Goal: Communication & Community: Answer question/provide support

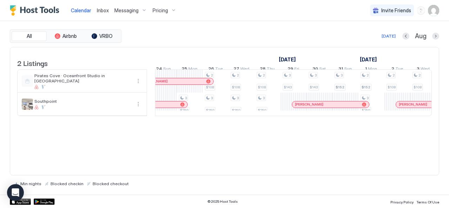
scroll to position [0, 460]
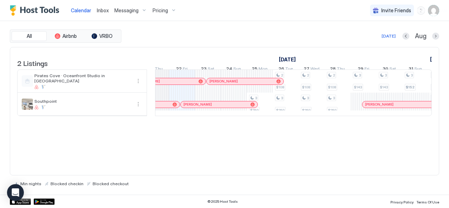
click at [428, 116] on div "3 $259 2 $108 3 $259 2 $108 3 $259 2 $108 3 $259 3 $143 3 $143 3 $152 2 $152 3 …" at bounding box center [441, 93] width 1323 height 46
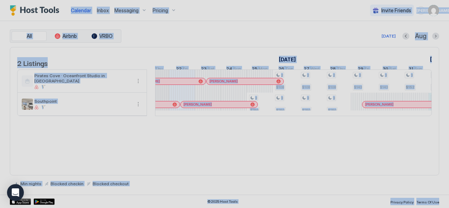
click at [428, 119] on div at bounding box center [224, 104] width 449 height 208
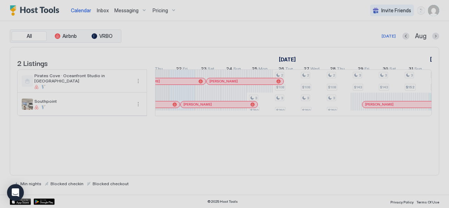
click at [428, 119] on div "Summary" at bounding box center [224, 104] width 449 height 208
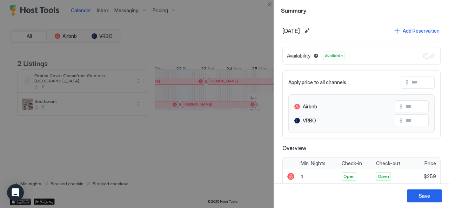
click at [243, 162] on div at bounding box center [224, 104] width 449 height 208
click at [264, 176] on div at bounding box center [224, 104] width 449 height 208
click at [427, 196] on div "Save" at bounding box center [424, 195] width 11 height 7
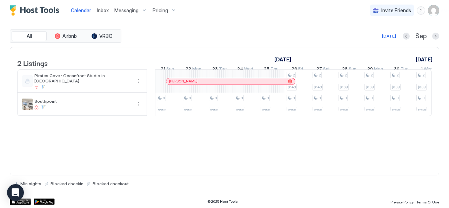
click at [194, 84] on div at bounding box center [194, 82] width 6 height 6
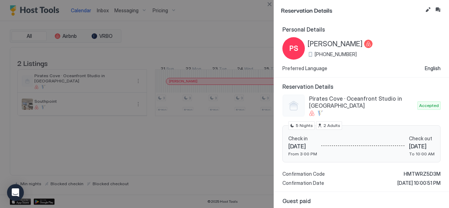
drag, startPoint x: 252, startPoint y: 30, endPoint x: 286, endPoint y: 28, distance: 34.1
click at [252, 30] on div at bounding box center [224, 104] width 449 height 208
click at [237, 188] on div at bounding box center [224, 104] width 449 height 208
click at [224, 119] on div at bounding box center [224, 104] width 449 height 208
click at [226, 84] on div at bounding box center [224, 104] width 449 height 208
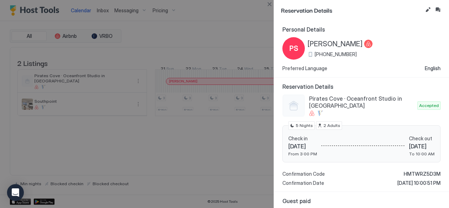
click at [222, 103] on div at bounding box center [224, 104] width 449 height 208
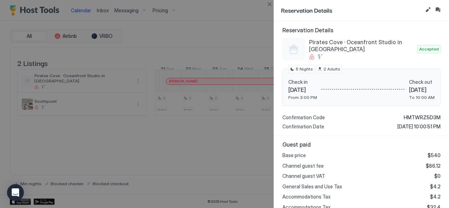
scroll to position [0, 0]
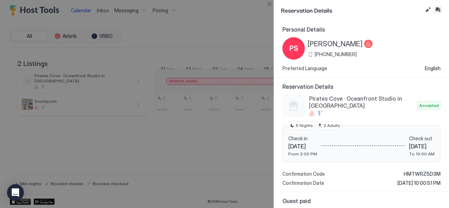
click at [437, 10] on button "Inbox" at bounding box center [437, 10] width 8 height 8
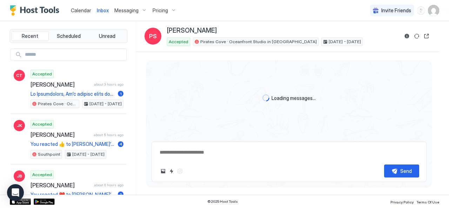
type textarea "*"
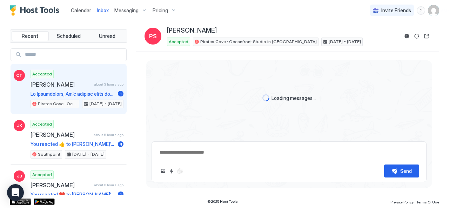
scroll to position [229, 0]
